Goal: Task Accomplishment & Management: Manage account settings

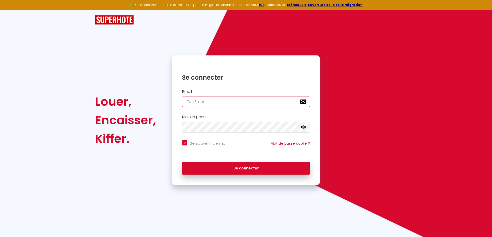
type input "[PERSON_NAME][EMAIL_ADDRESS][DOMAIN_NAME]"
checkbox input "true"
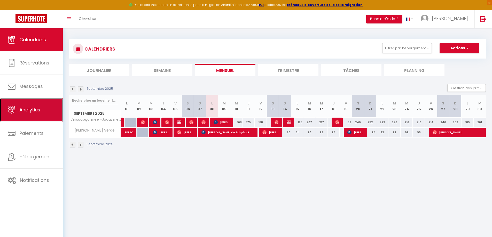
click at [35, 108] on span "Analytics" at bounding box center [29, 110] width 21 height 6
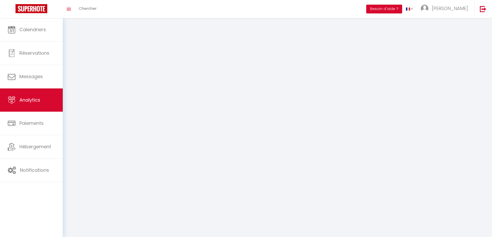
select select "2025"
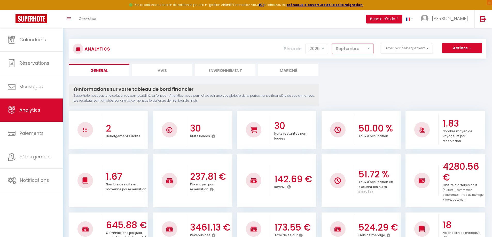
click at [353, 50] on select "[PERSON_NAME] Mars [PERSON_NAME] Juin Juillet Août Septembre Octobre Novembre D…" at bounding box center [353, 49] width 42 height 10
select select "8"
click at [332, 44] on select "[PERSON_NAME] Mars [PERSON_NAME] Juin Juillet Août Septembre Octobre Novembre D…" at bounding box center [353, 49] width 42 height 10
